Goal: Find specific page/section: Find specific page/section

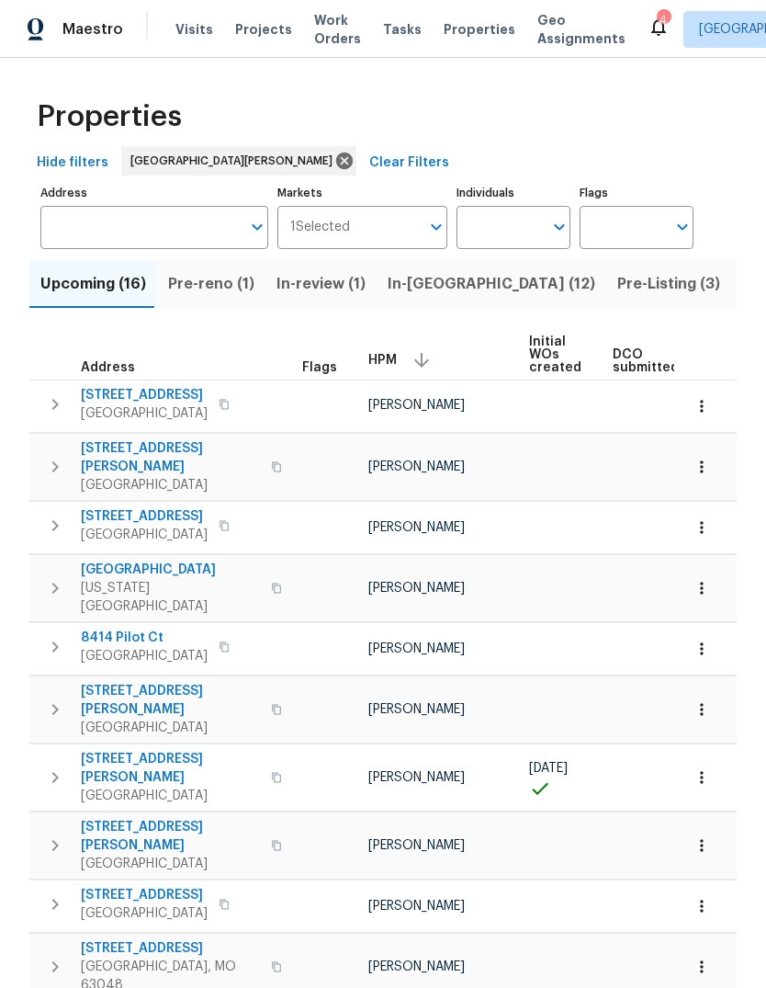
click at [482, 26] on span "Properties" at bounding box center [480, 29] width 72 height 18
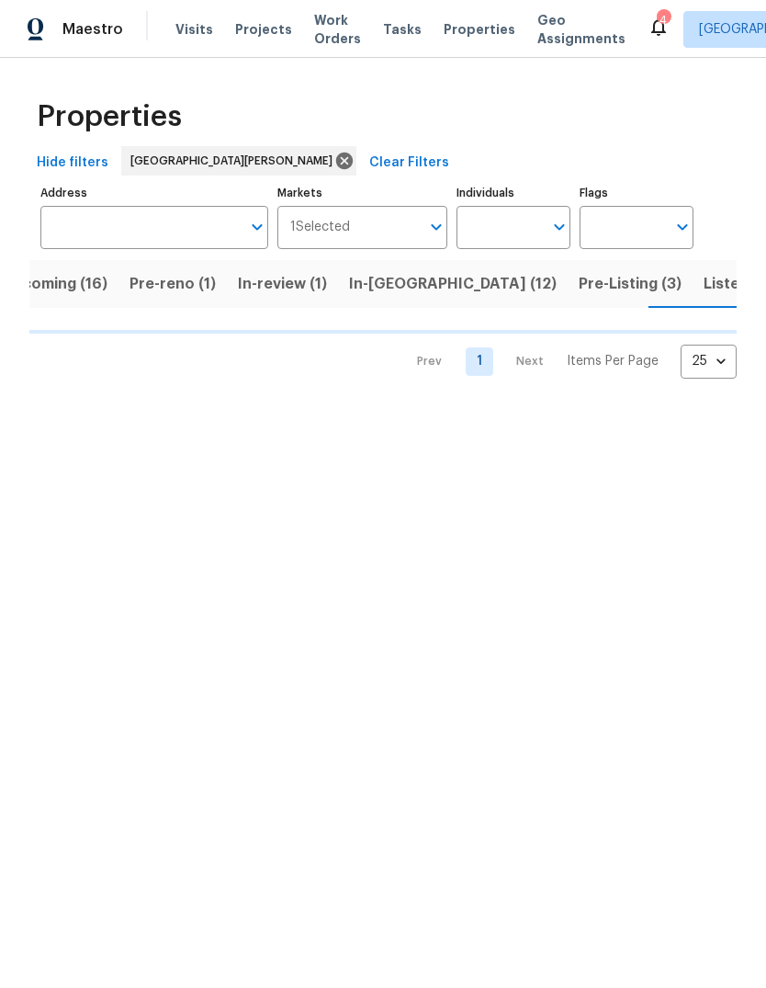
scroll to position [0, 48]
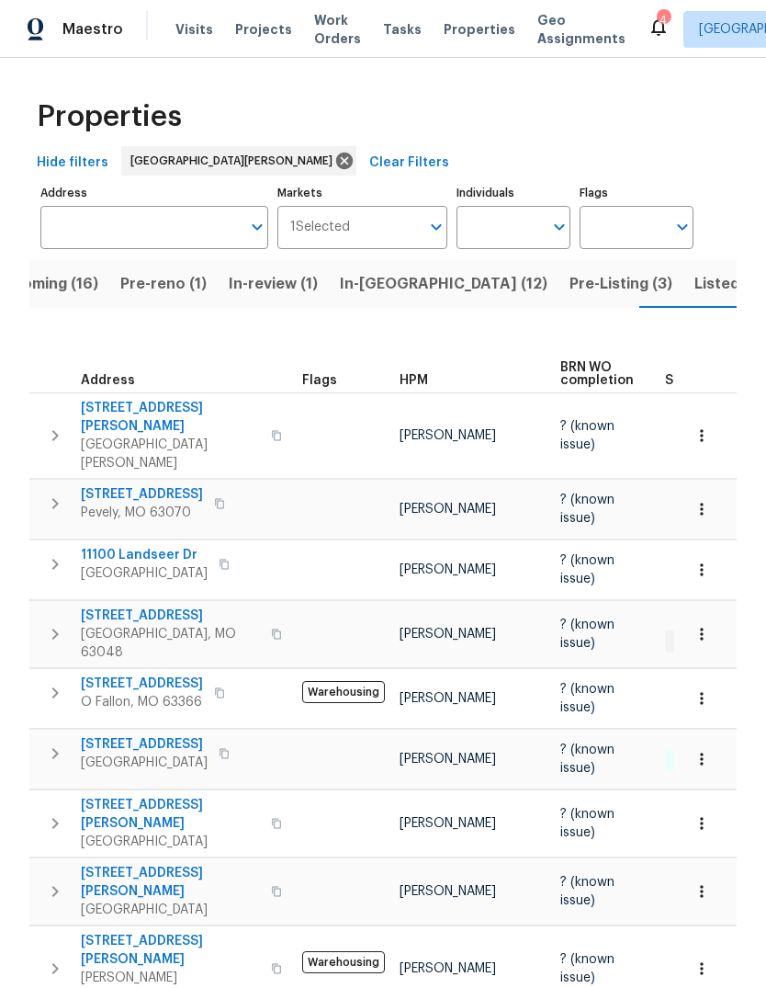
click at [570, 293] on span "Pre-Listing (3)" at bounding box center [621, 284] width 103 height 26
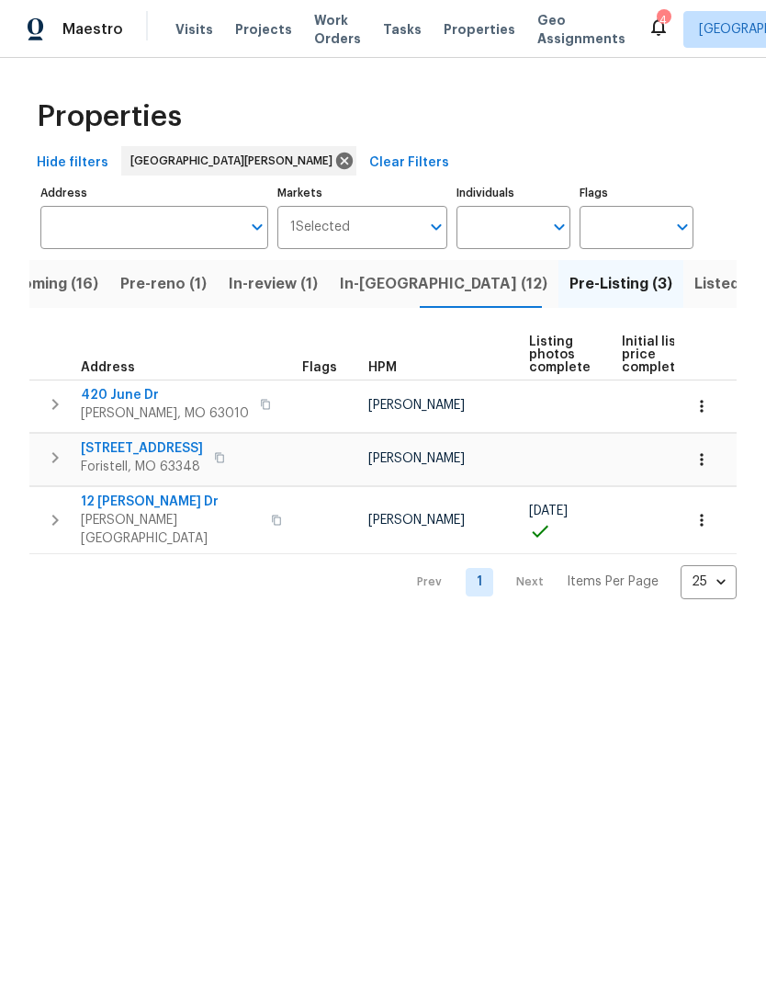
click at [695, 290] on span "Listed (33)" at bounding box center [734, 284] width 78 height 26
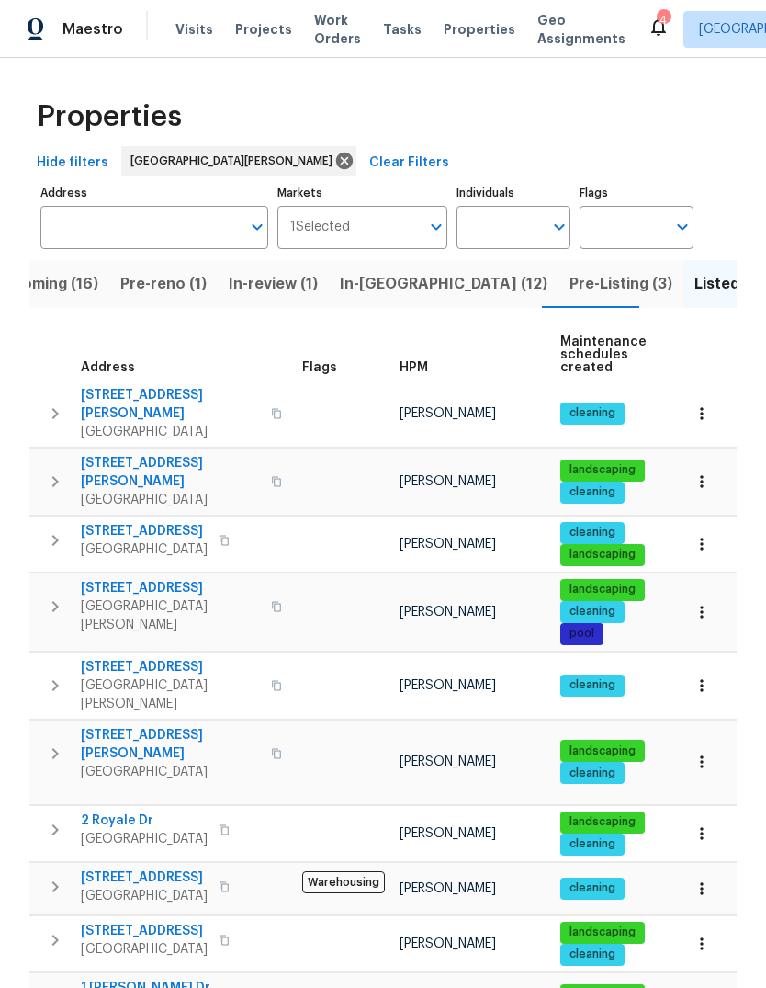
click at [78, 279] on span "Upcoming (16)" at bounding box center [46, 284] width 106 height 26
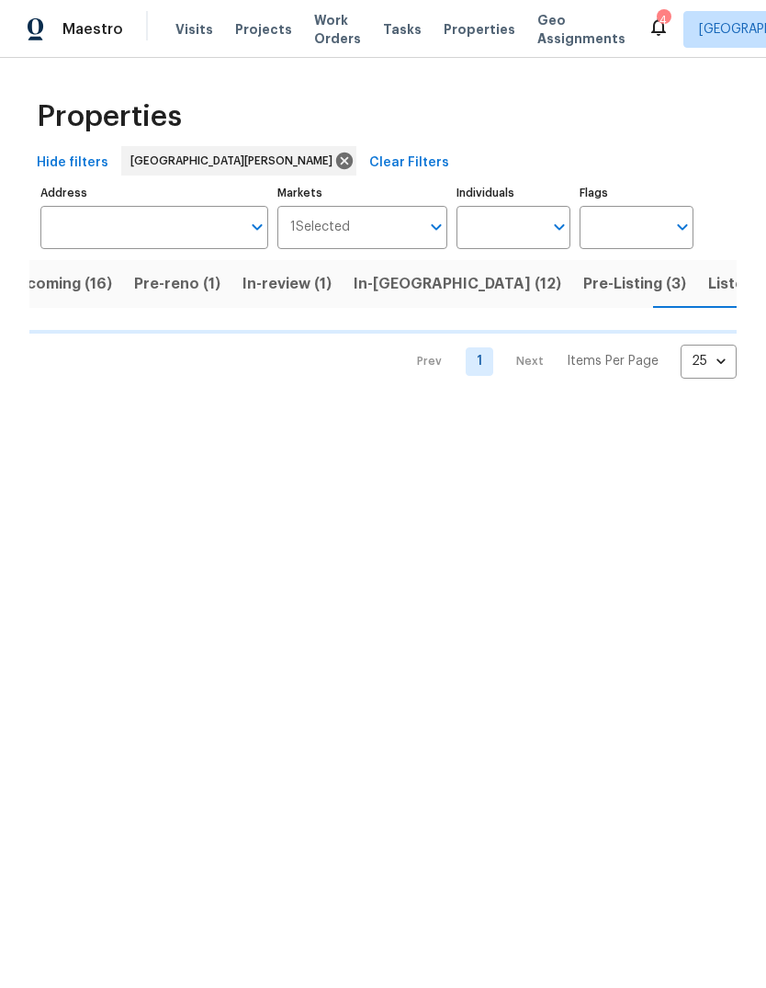
scroll to position [0, 48]
